Goal: Information Seeking & Learning: Find specific fact

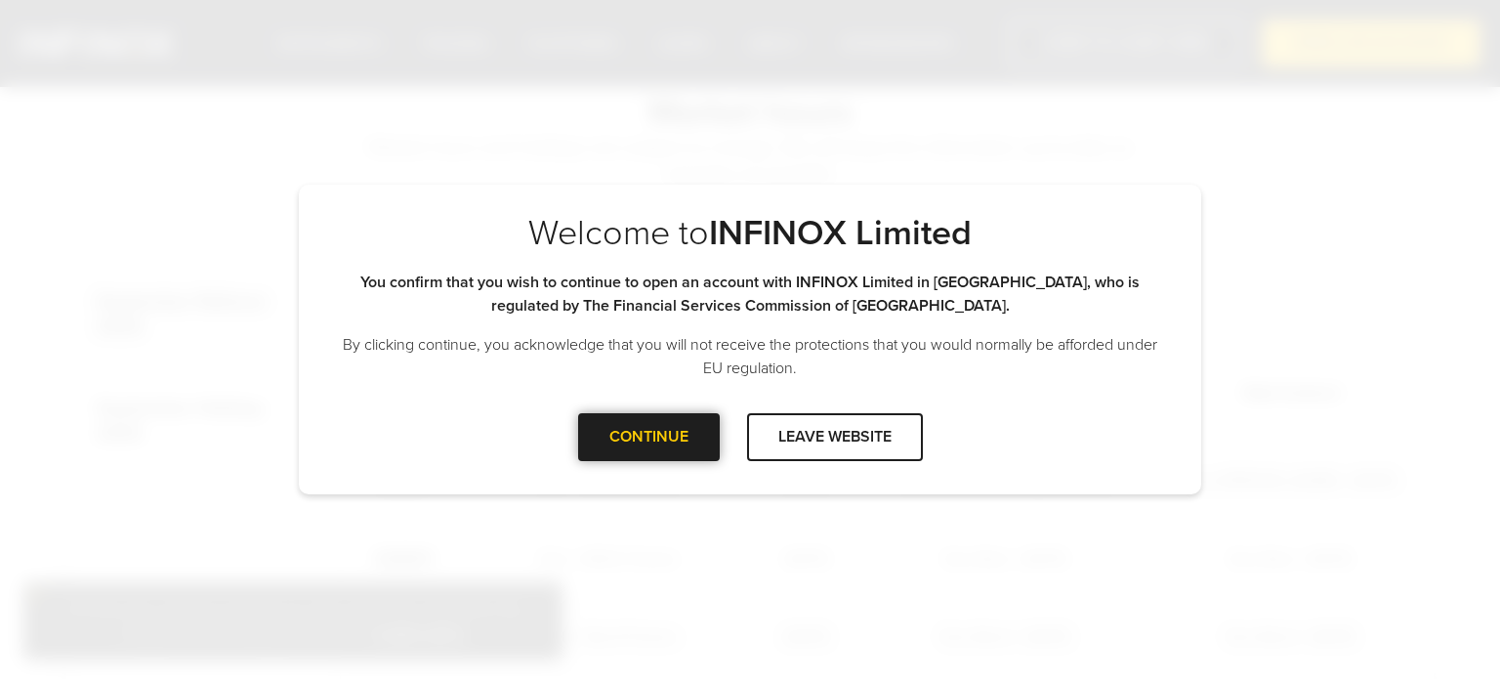
click at [648, 436] on div at bounding box center [648, 436] width 0 height 0
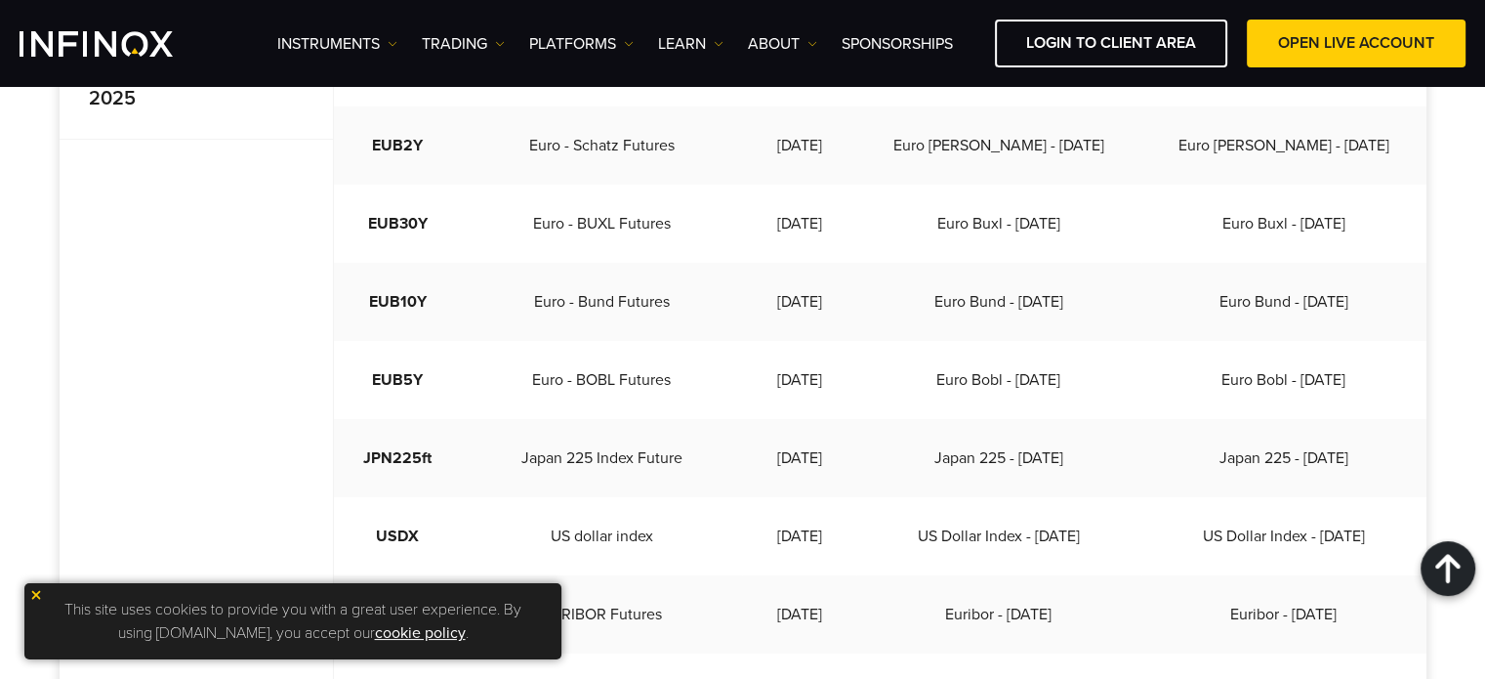
scroll to position [684, 0]
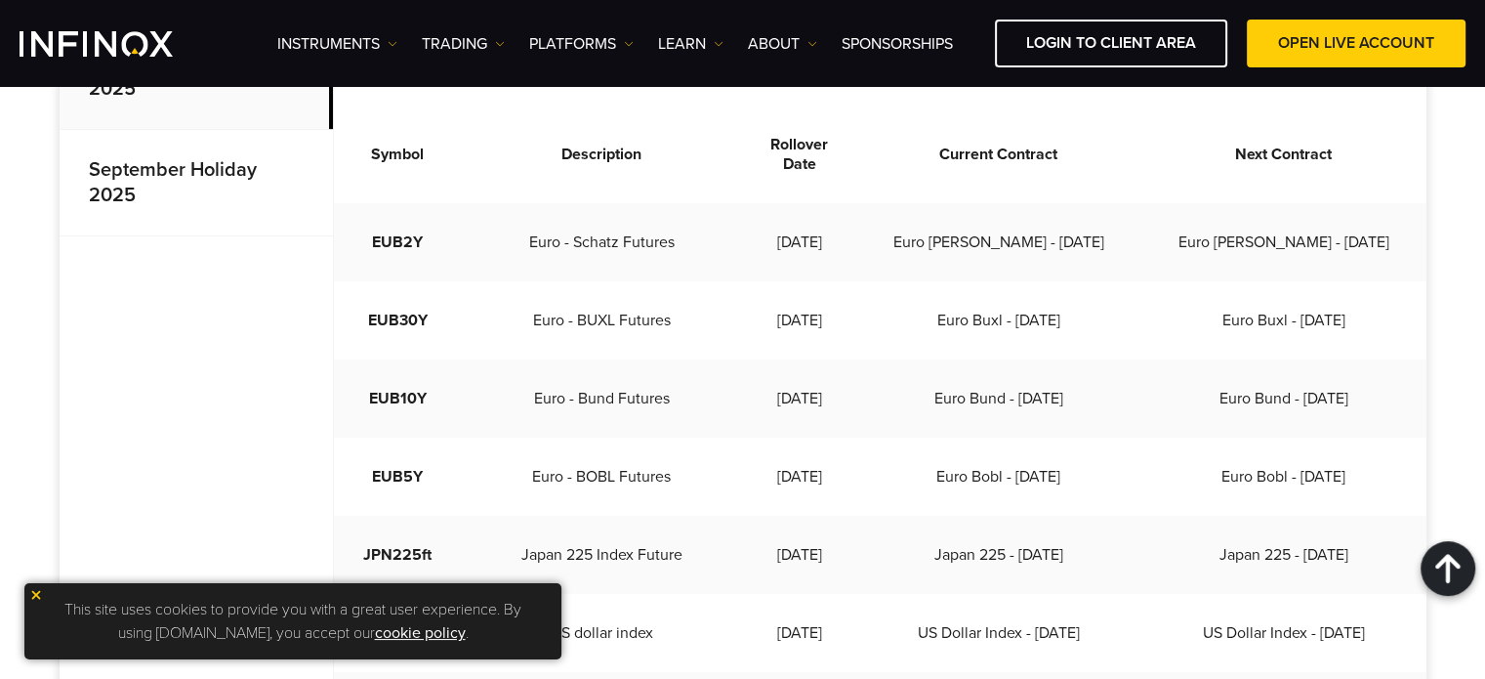
click at [701, 281] on td "Euro - BUXL Futures" at bounding box center [602, 320] width 281 height 78
drag, startPoint x: 791, startPoint y: 220, endPoint x: 807, endPoint y: 277, distance: 59.7
click at [807, 285] on td "[DATE]" at bounding box center [798, 320] width 113 height 78
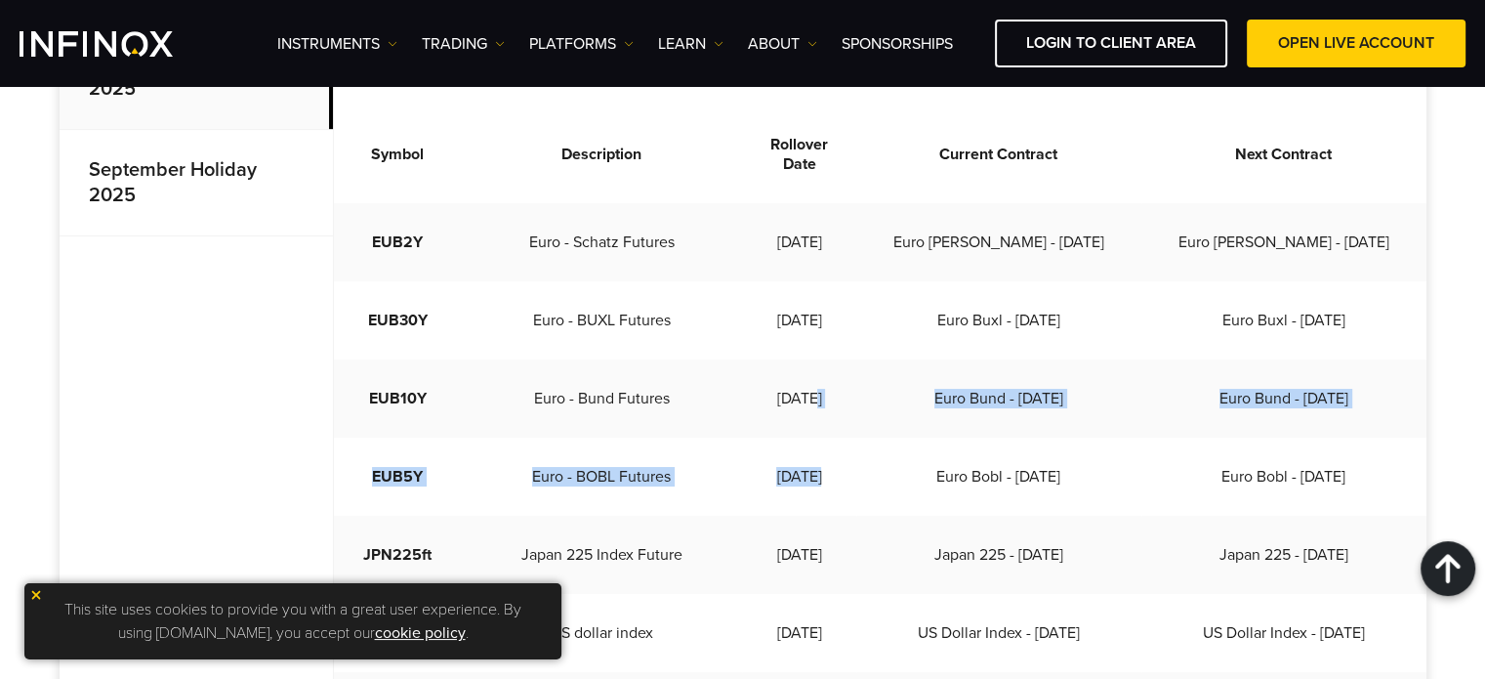
drag, startPoint x: 789, startPoint y: 348, endPoint x: 788, endPoint y: 444, distance: 96.7
click at [793, 392] on td "[DATE]" at bounding box center [798, 398] width 113 height 78
drag, startPoint x: 458, startPoint y: 380, endPoint x: 450, endPoint y: 444, distance: 64.9
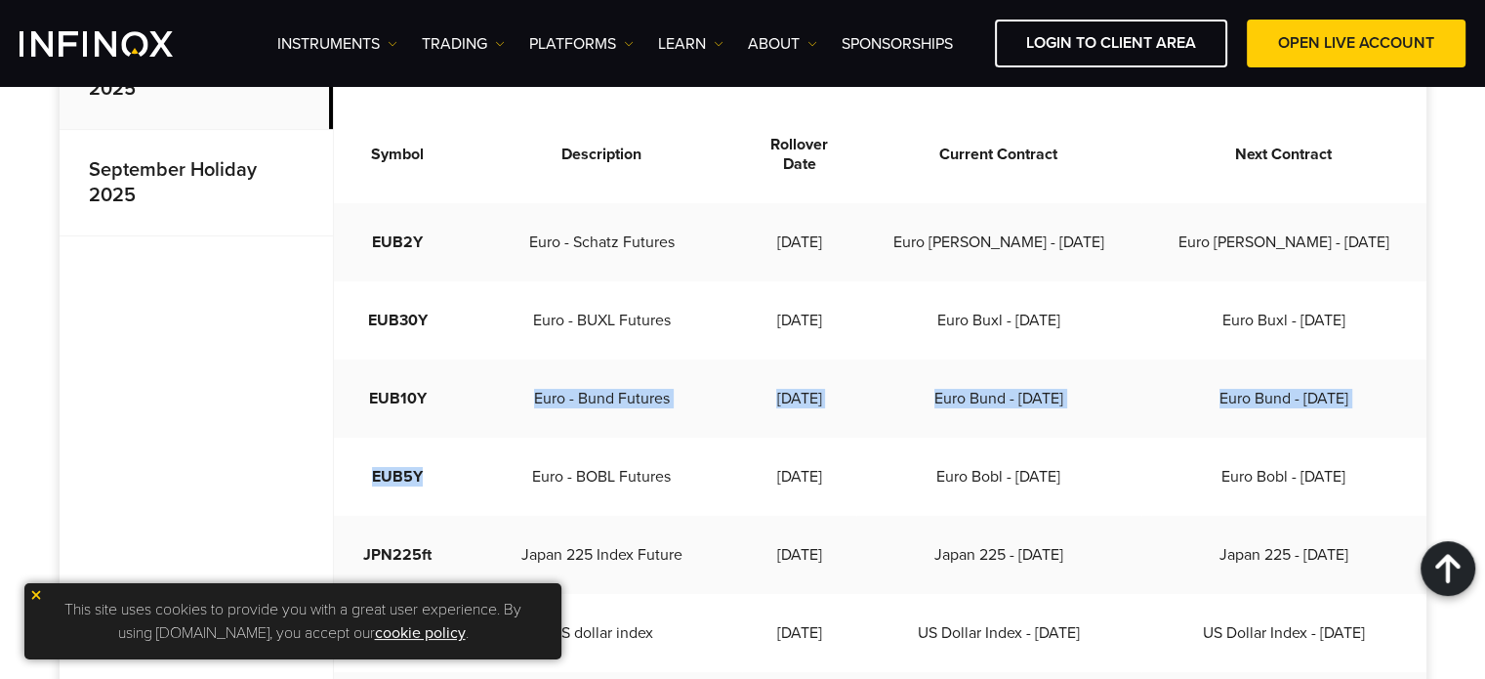
click at [450, 444] on td "EUB5Y" at bounding box center [398, 476] width 128 height 78
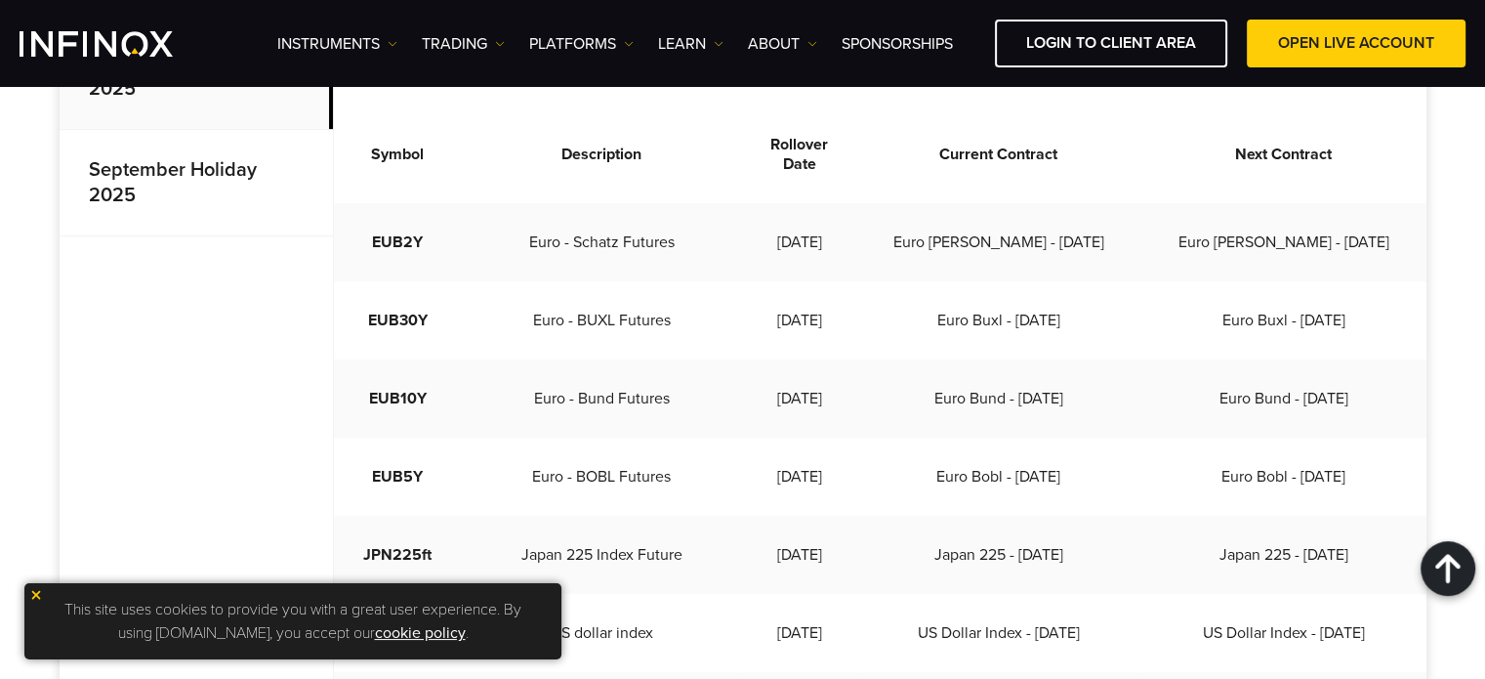
click at [485, 291] on td "Euro - BUXL Futures" at bounding box center [602, 320] width 281 height 78
drag, startPoint x: 454, startPoint y: 464, endPoint x: 404, endPoint y: 460, distance: 50.0
click at [404, 460] on td "EUB5Y" at bounding box center [398, 476] width 128 height 78
click at [444, 460] on td "EUB5Y" at bounding box center [398, 476] width 128 height 78
